Goal: Information Seeking & Learning: Learn about a topic

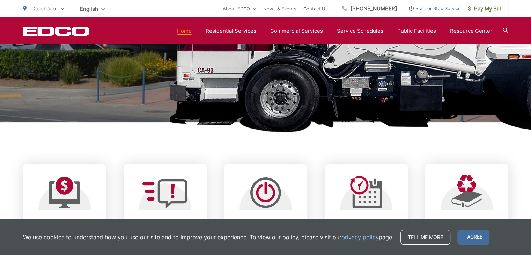
scroll to position [175, 0]
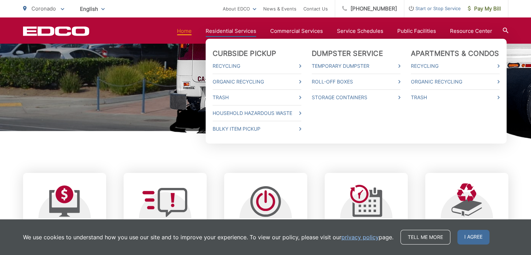
click at [237, 32] on link "Residential Services" at bounding box center [231, 31] width 51 height 8
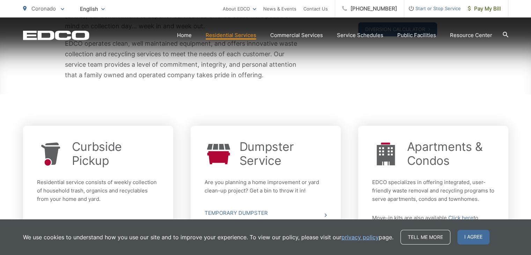
scroll to position [328, 0]
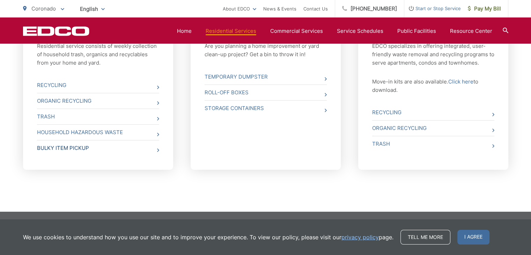
click at [67, 148] on link "Bulky Item Pickup" at bounding box center [98, 147] width 122 height 15
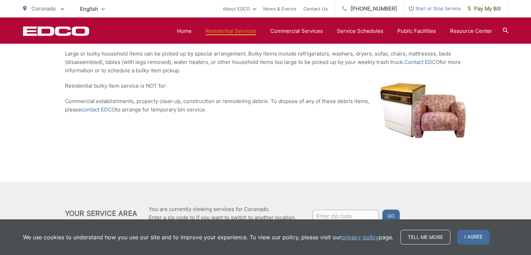
scroll to position [206, 0]
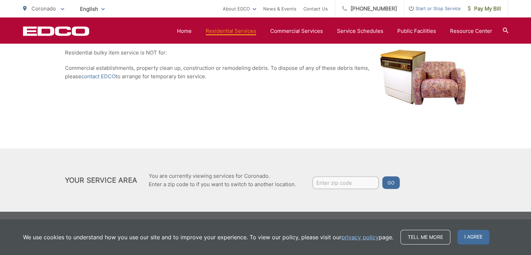
click at [350, 182] on input "Enter zip code" at bounding box center [346, 182] width 66 height 13
type input "92118"
click at [382, 176] on button "Go" at bounding box center [390, 182] width 17 height 13
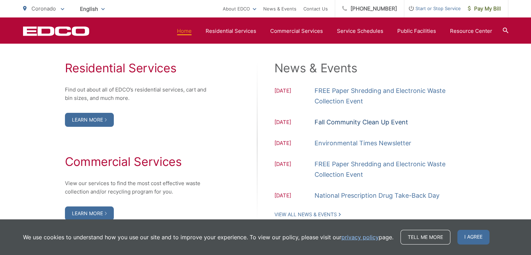
scroll to position [733, 0]
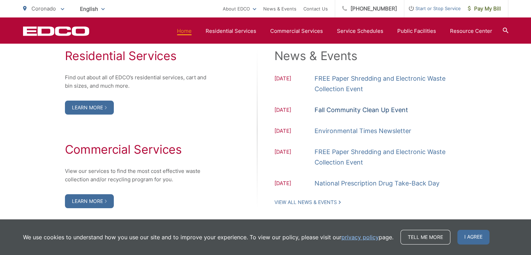
click at [344, 110] on link "Fall Community Clean Up Event" at bounding box center [362, 110] width 94 height 10
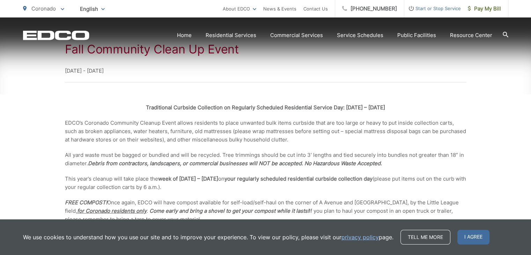
scroll to position [140, 0]
